Goal: Find specific page/section: Find specific page/section

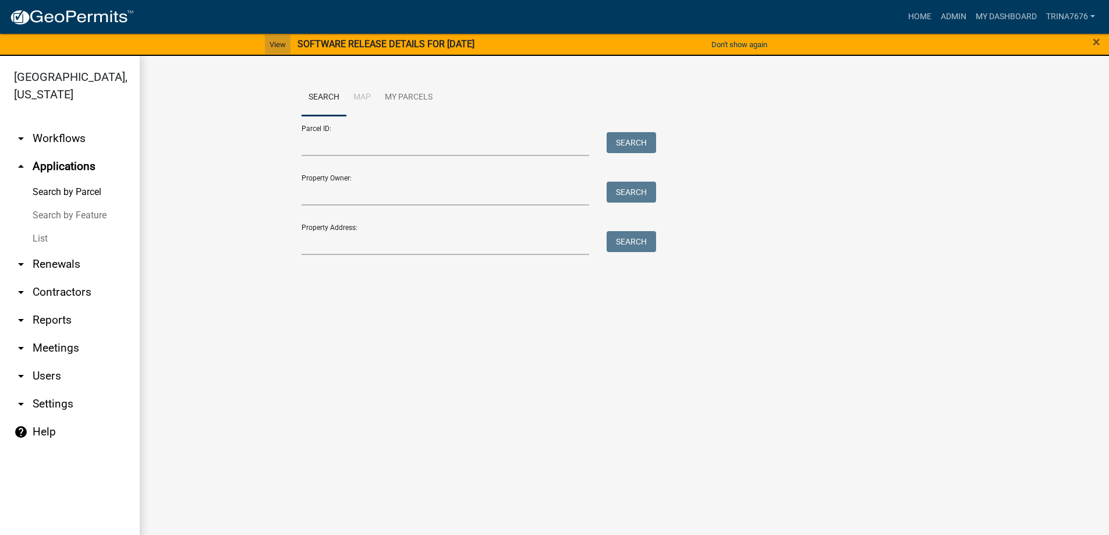
click at [270, 41] on link "View" at bounding box center [278, 44] width 26 height 19
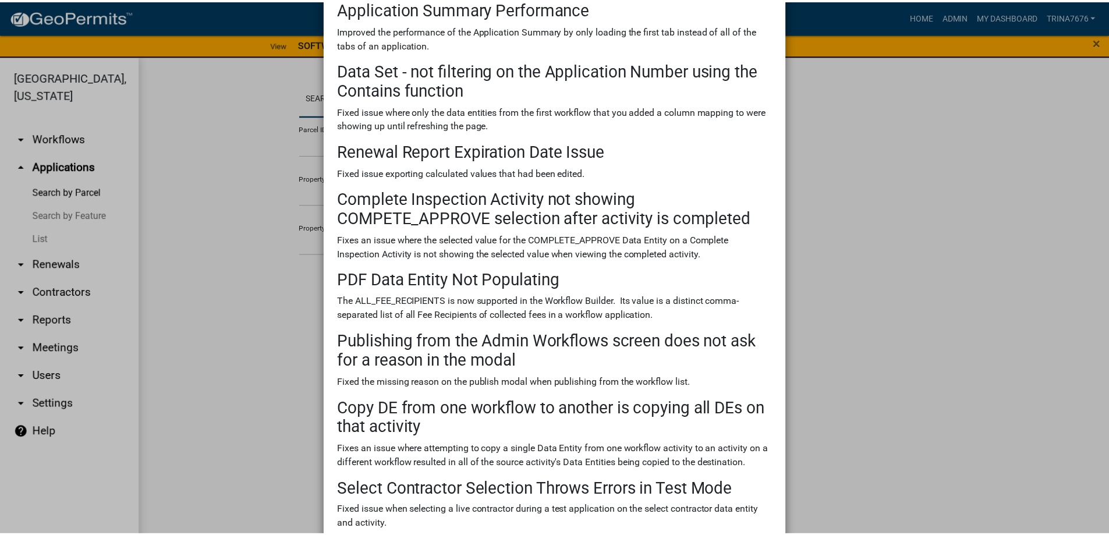
scroll to position [289, 0]
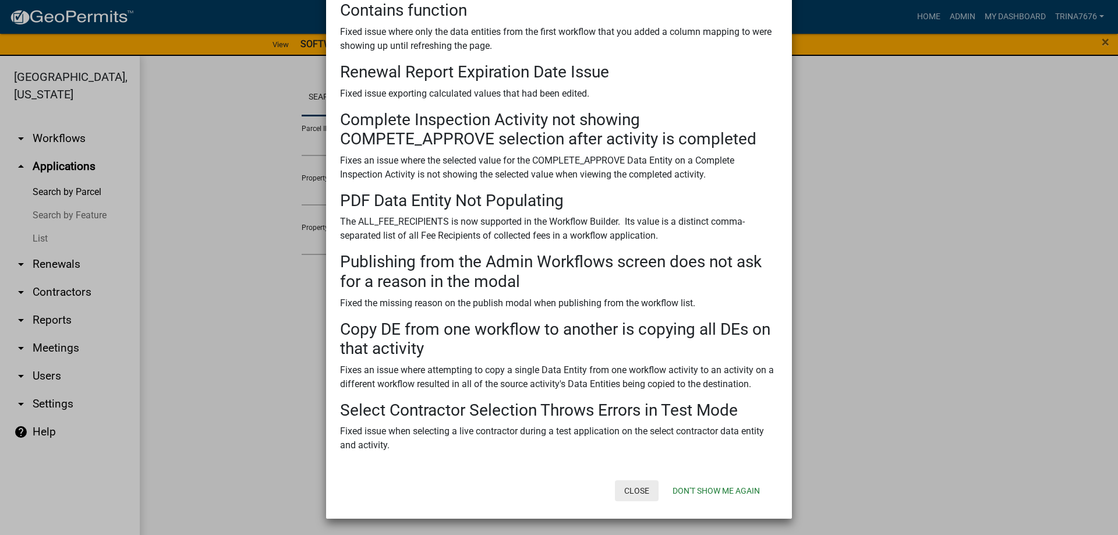
click at [623, 490] on button "Close" at bounding box center [637, 490] width 44 height 21
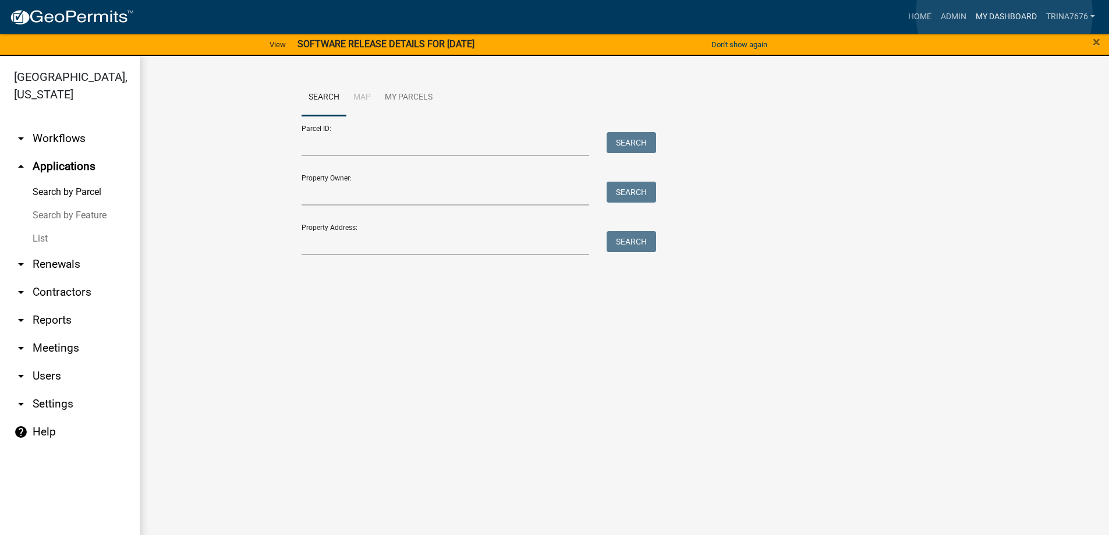
click at [1005, 13] on link "My Dashboard" at bounding box center [1006, 17] width 70 height 22
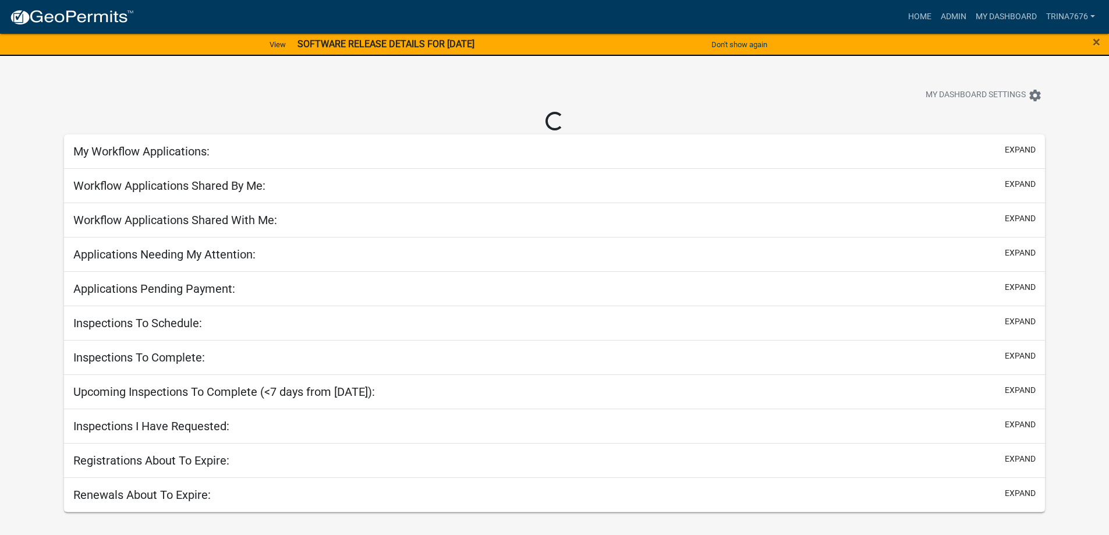
select select "3: 100"
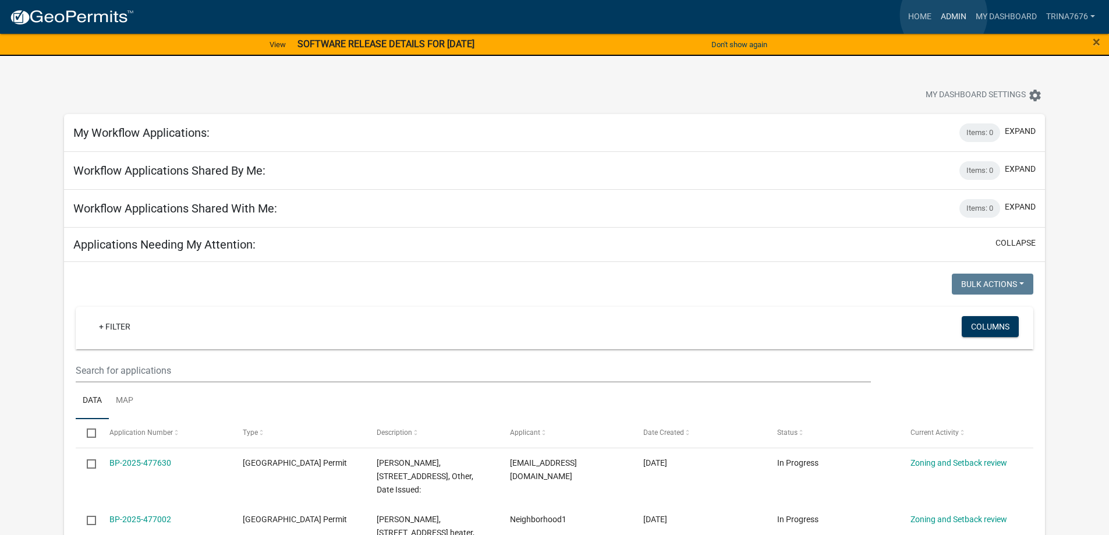
click at [944, 15] on link "Admin" at bounding box center [954, 17] width 35 height 22
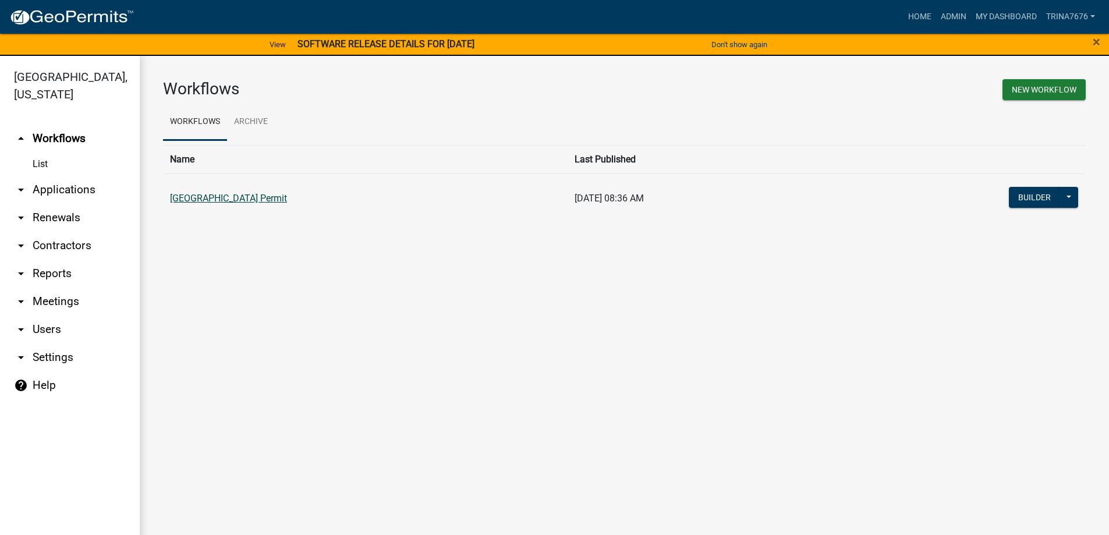
click at [248, 198] on link "[GEOGRAPHIC_DATA] Permit" at bounding box center [228, 198] width 117 height 11
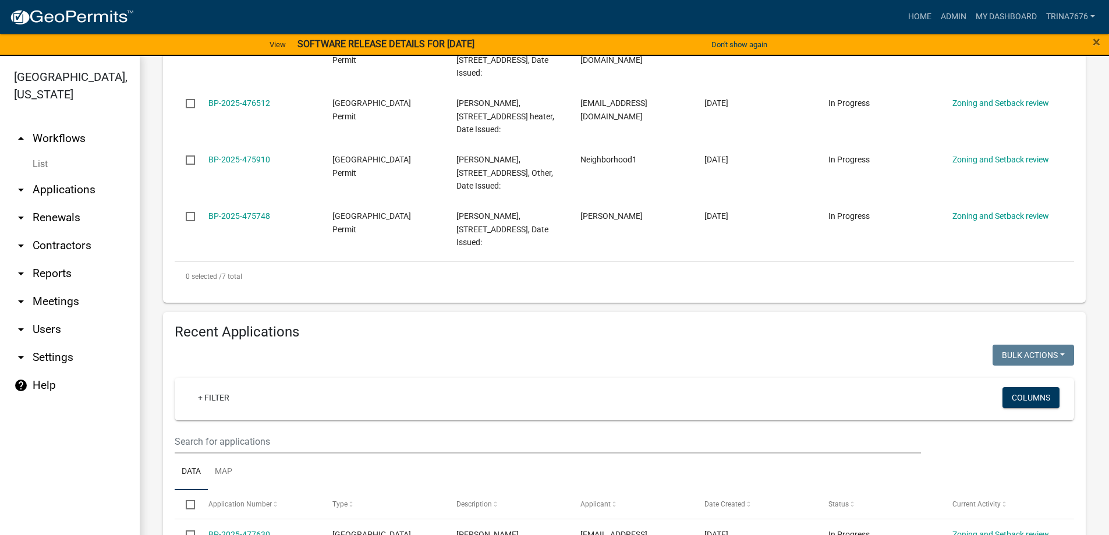
scroll to position [545, 0]
